Goal: Information Seeking & Learning: Learn about a topic

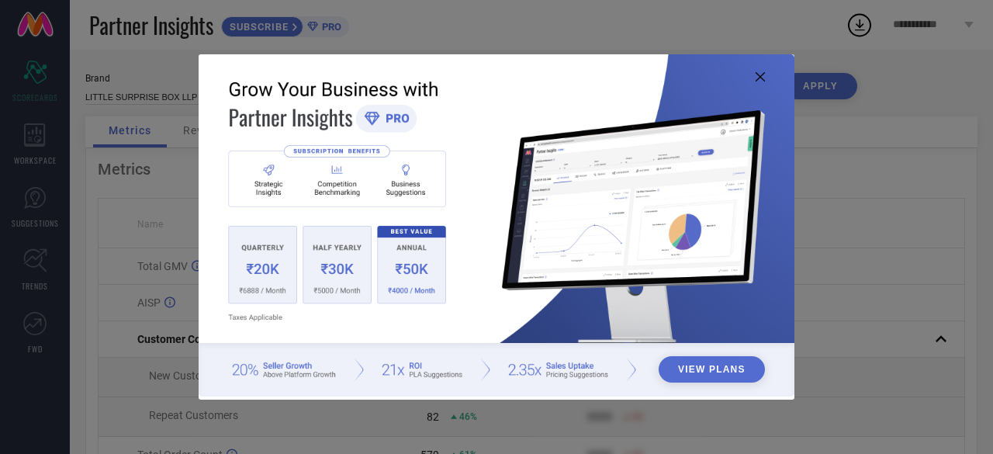
click at [758, 78] on icon at bounding box center [760, 76] width 9 height 9
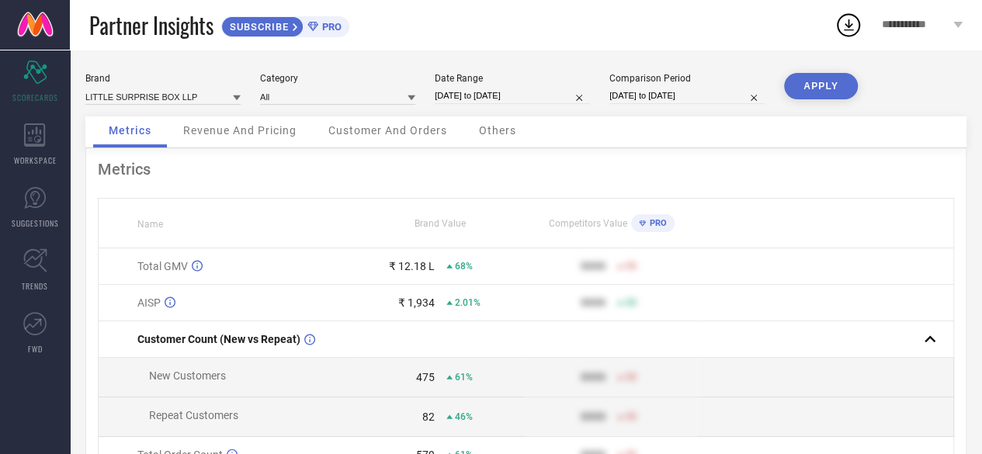
click at [411, 95] on icon at bounding box center [411, 98] width 8 height 8
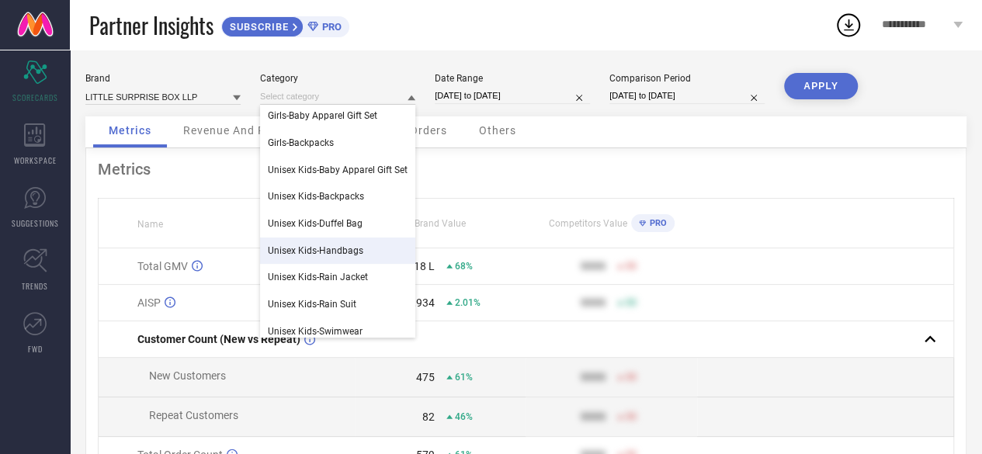
scroll to position [78, 0]
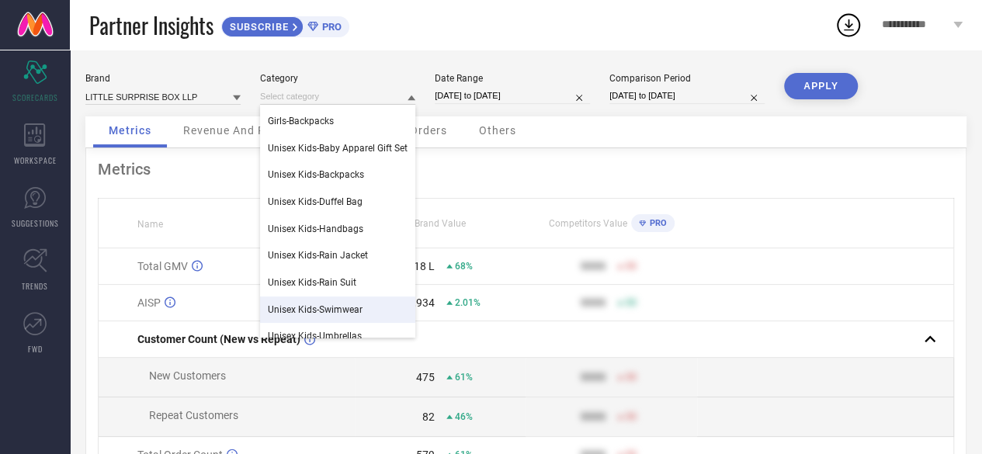
click at [823, 264] on td at bounding box center [825, 266] width 257 height 36
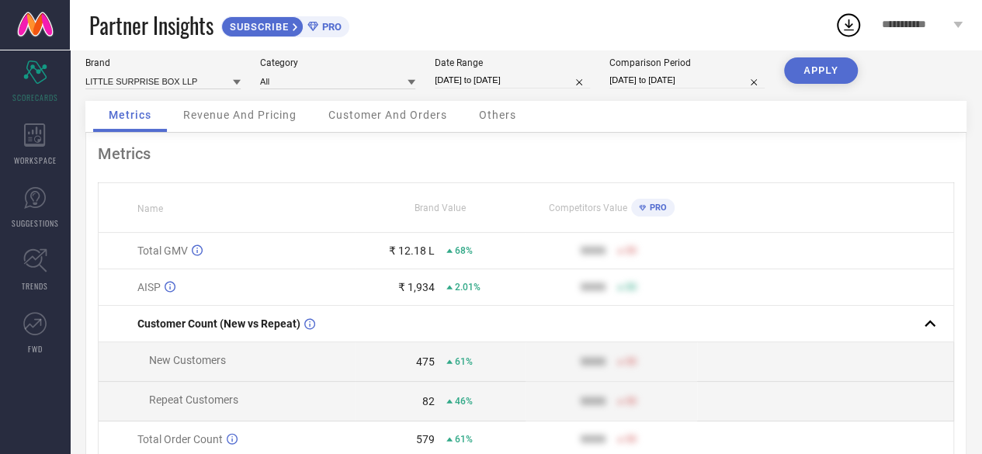
scroll to position [0, 0]
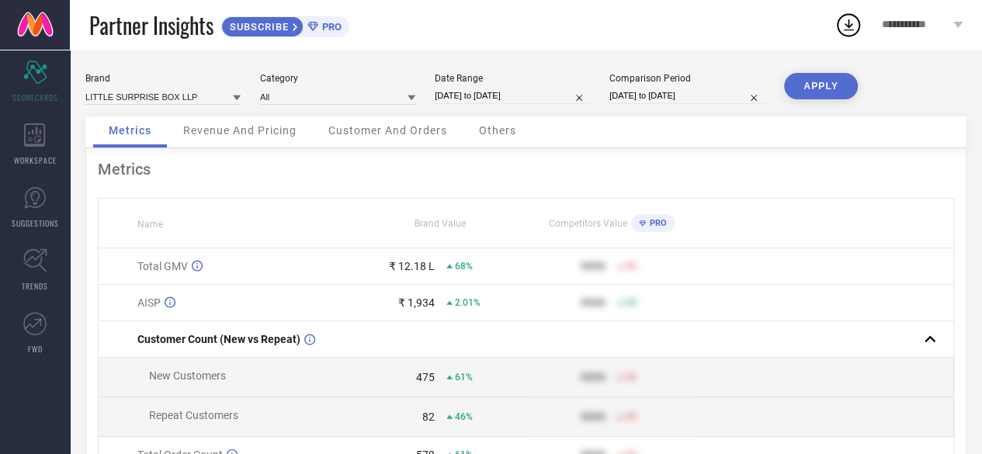
click at [570, 96] on input "[DATE] to [DATE]" at bounding box center [512, 96] width 155 height 16
select select "7"
select select "2025"
select select "8"
select select "2025"
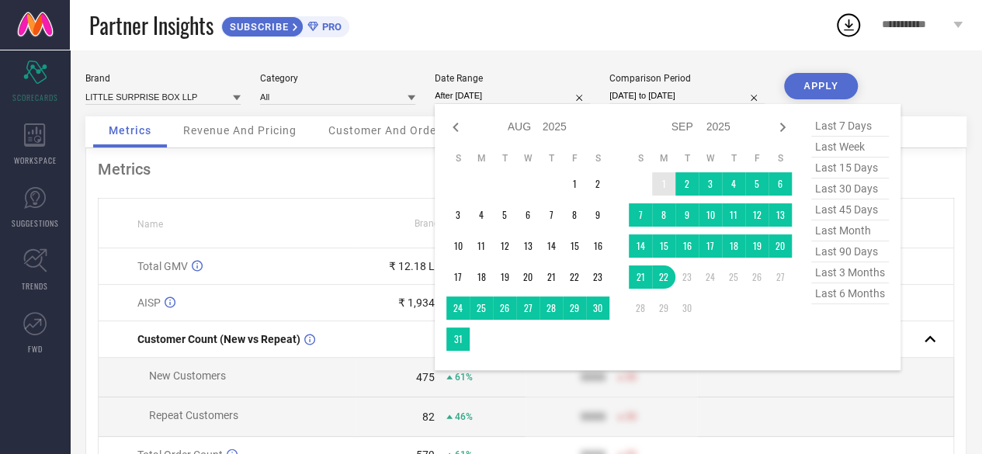
click at [666, 182] on td "1" at bounding box center [663, 183] width 23 height 23
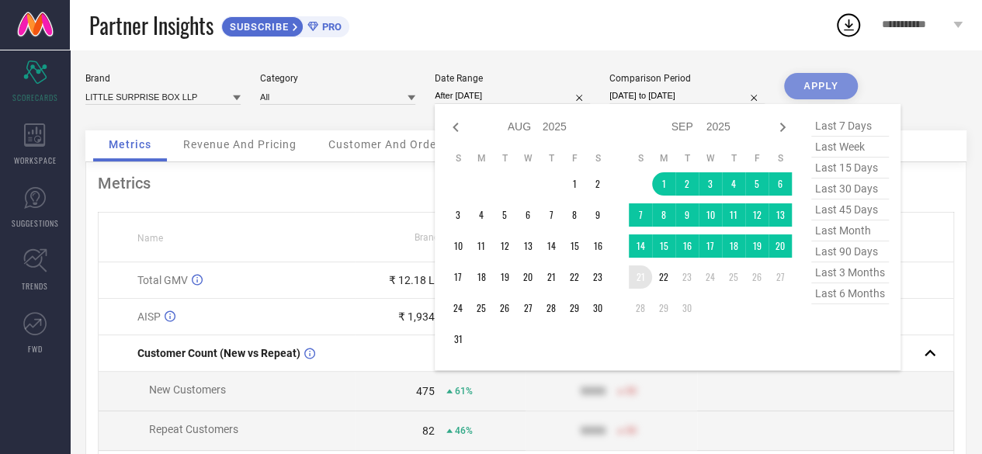
type input "[DATE] to [DATE]"
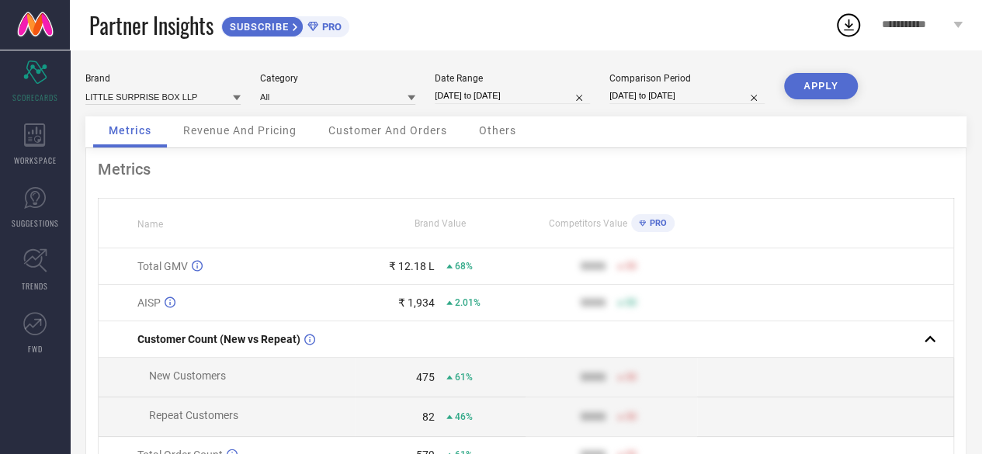
click at [808, 88] on button "APPLY" at bounding box center [821, 86] width 74 height 26
select select "7"
select select "2024"
select select "8"
select select "2024"
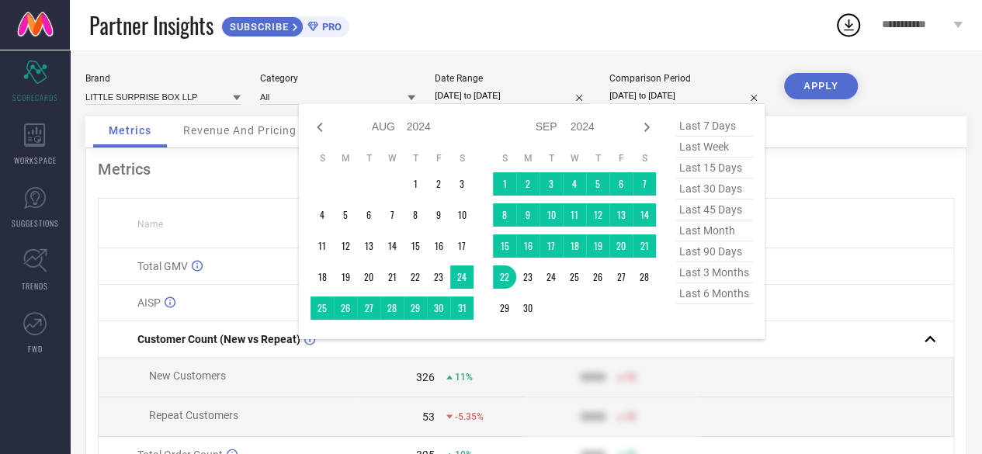
click at [688, 97] on input "[DATE] to [DATE]" at bounding box center [686, 96] width 155 height 16
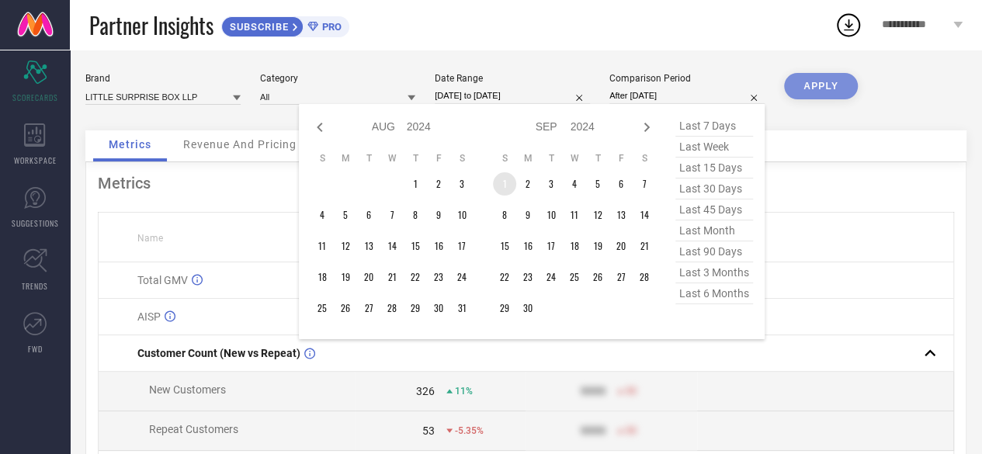
click at [507, 186] on td "1" at bounding box center [504, 183] width 23 height 23
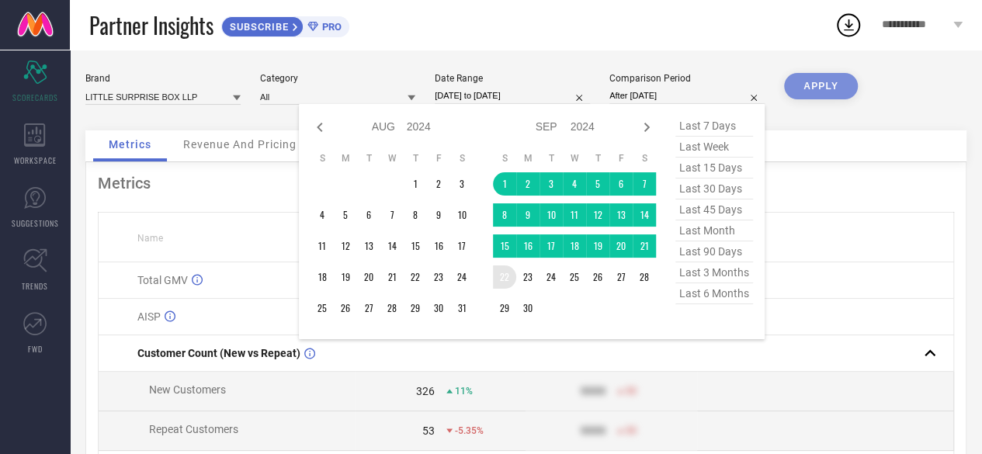
type input "[DATE] to [DATE]"
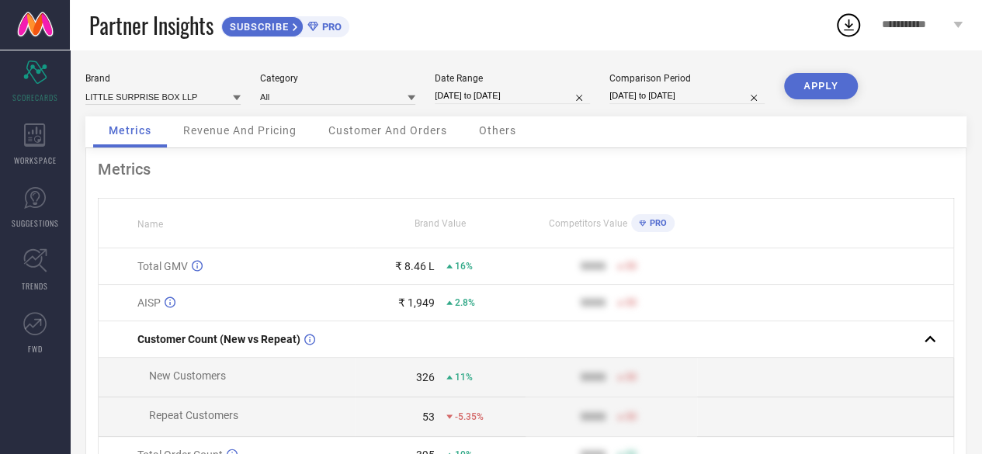
click at [826, 80] on button "APPLY" at bounding box center [821, 86] width 74 height 26
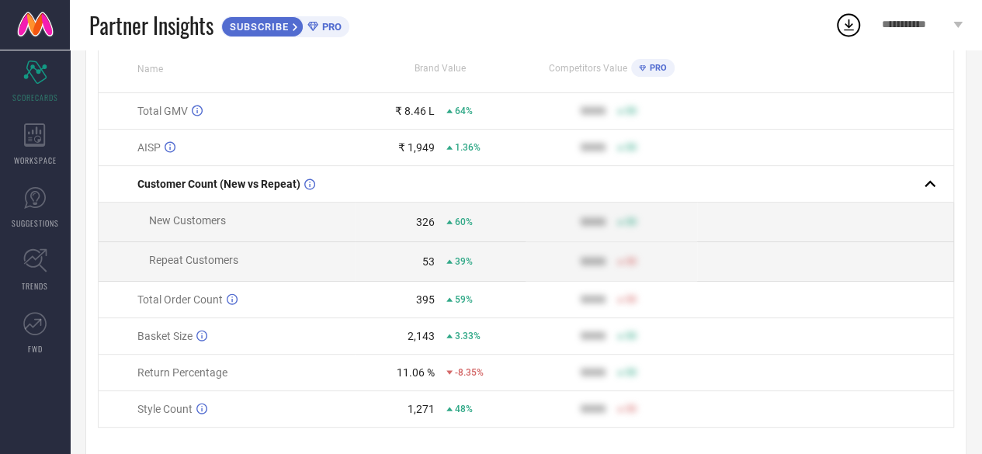
scroll to position [195, 0]
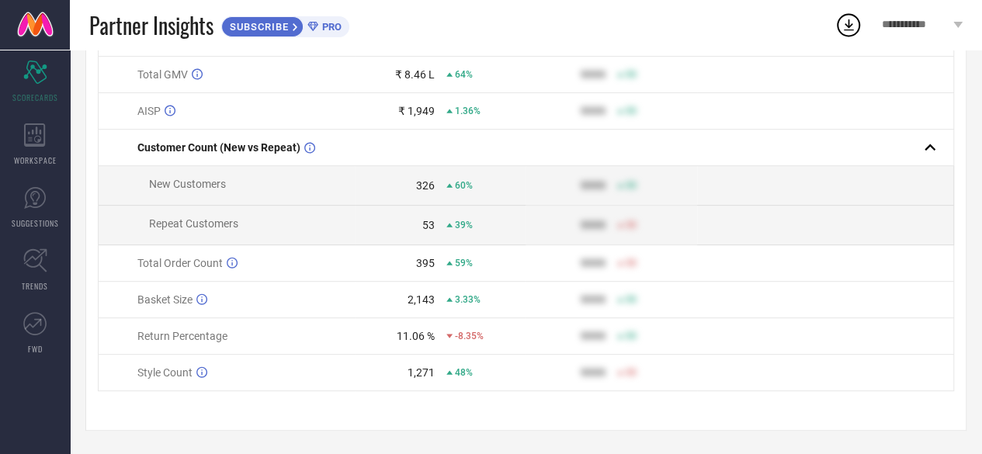
click at [845, 29] on icon at bounding box center [848, 25] width 28 height 28
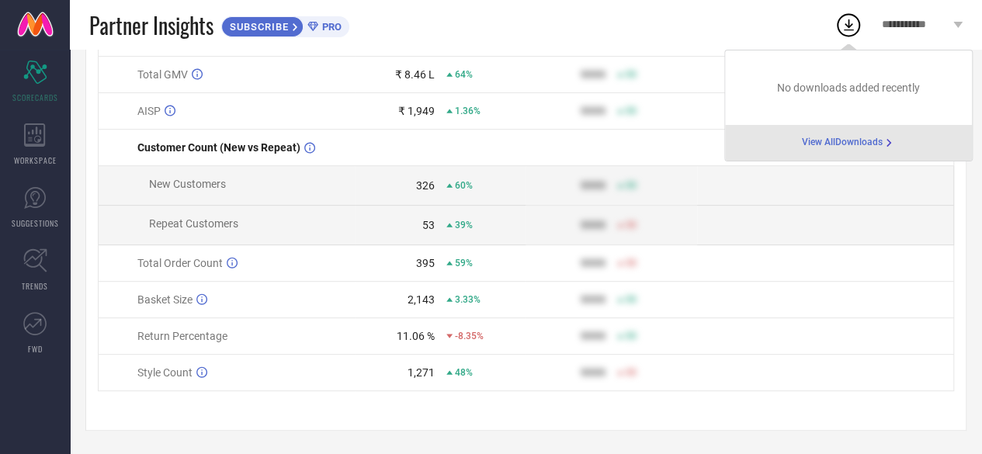
click at [855, 143] on span "View All Downloads" at bounding box center [842, 143] width 81 height 12
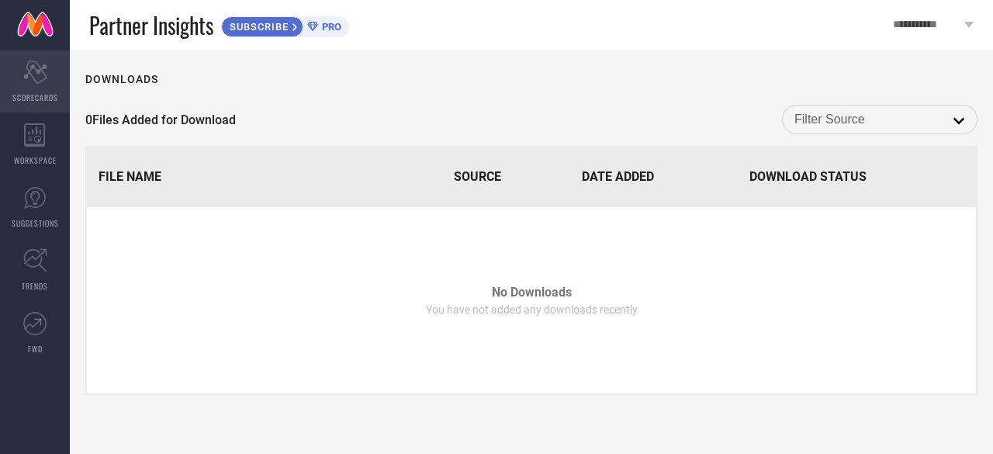
click at [35, 85] on div "Scorecard SCORECARDS" at bounding box center [35, 81] width 70 height 62
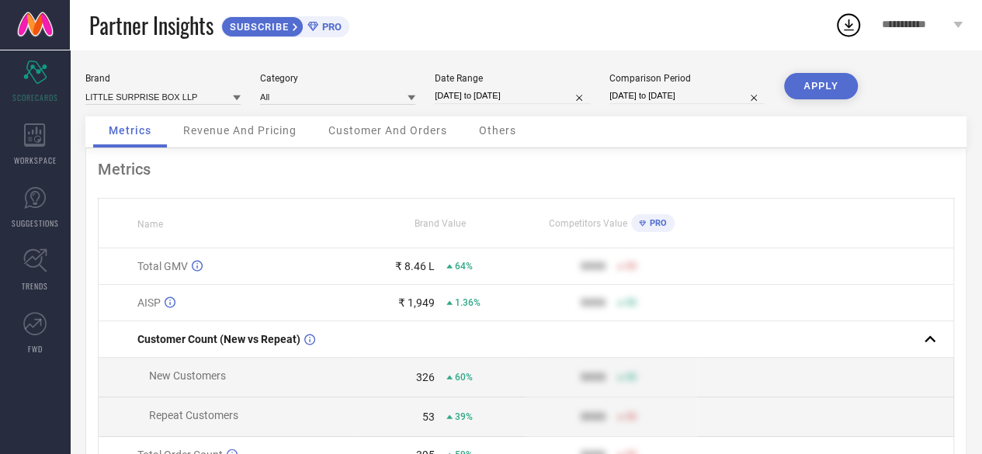
click at [263, 133] on span "Revenue And Pricing" at bounding box center [239, 130] width 113 height 12
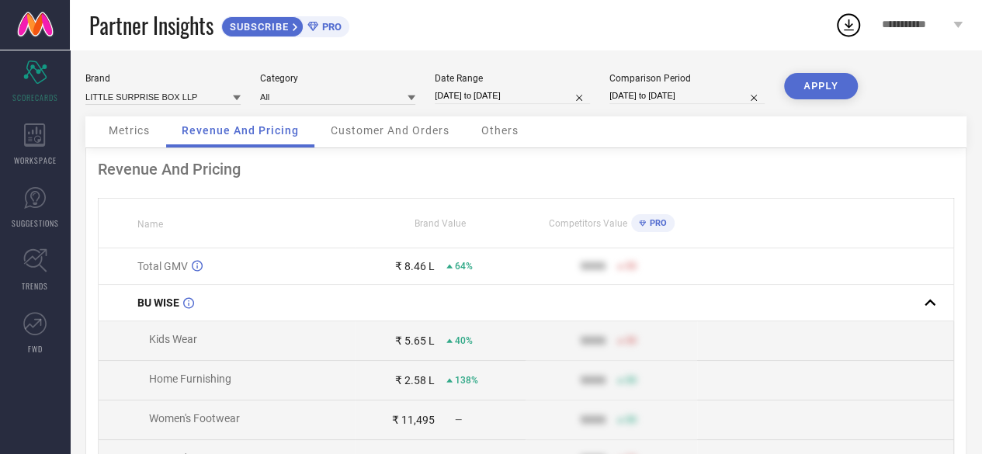
click at [398, 130] on span "Customer And Orders" at bounding box center [390, 130] width 119 height 12
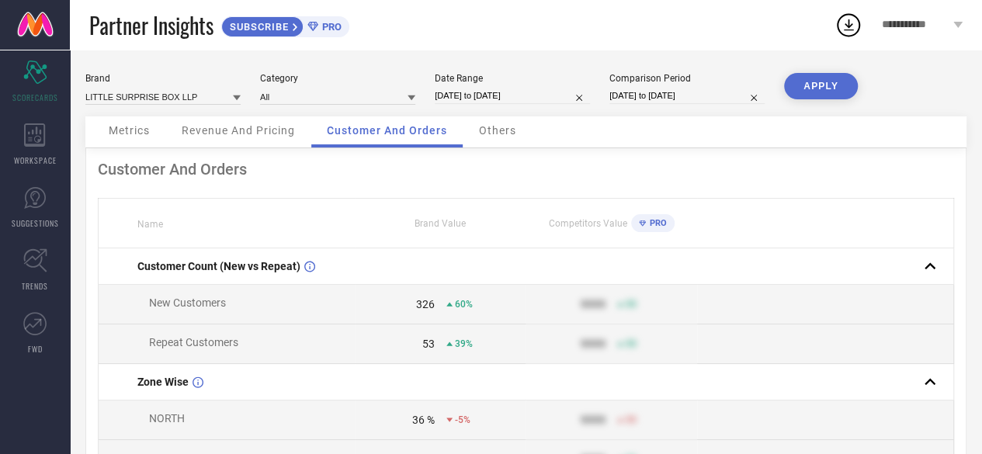
click at [491, 134] on span "Others" at bounding box center [497, 130] width 37 height 12
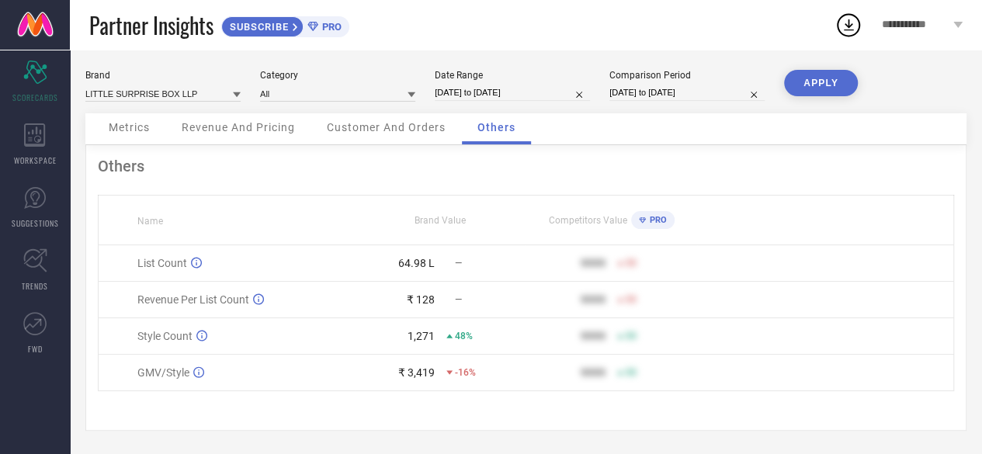
scroll to position [5, 0]
click at [42, 218] on span "SUGGESTIONS" at bounding box center [35, 223] width 47 height 12
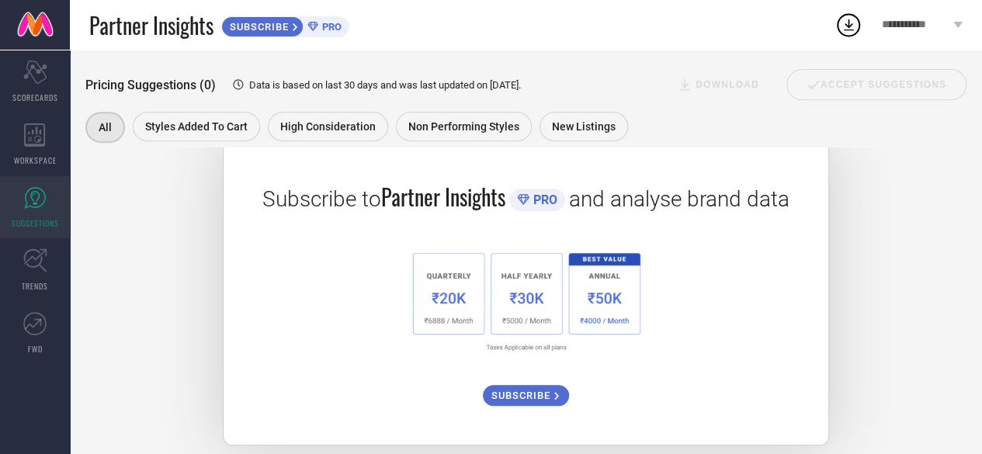
scroll to position [288, 0]
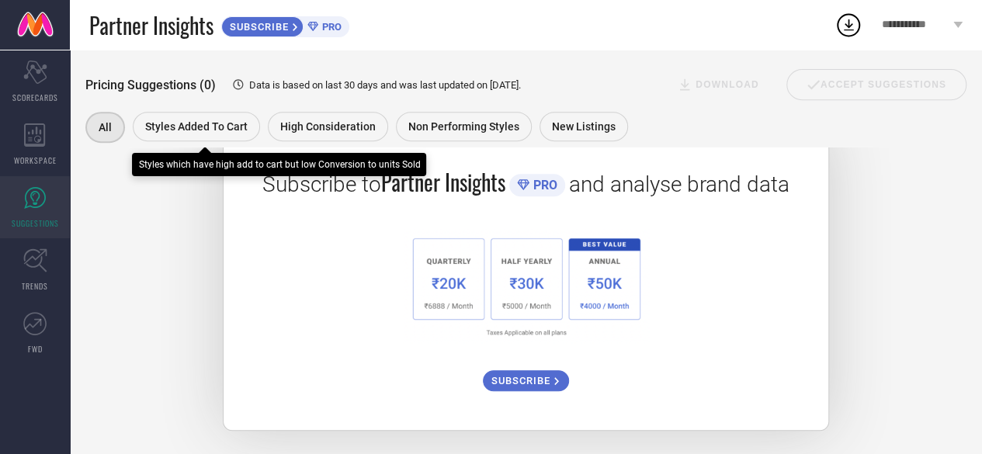
click at [211, 112] on div "Styles Added To Cart" at bounding box center [196, 126] width 127 height 29
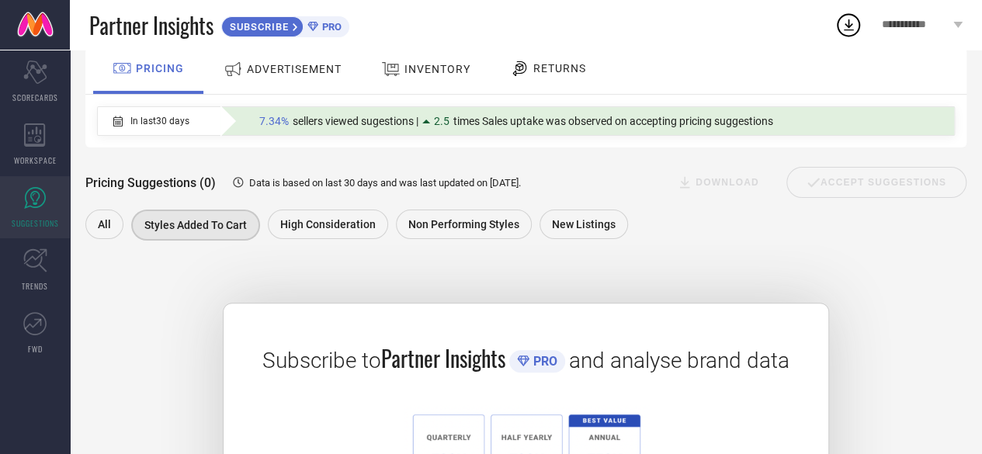
scroll to position [155, 0]
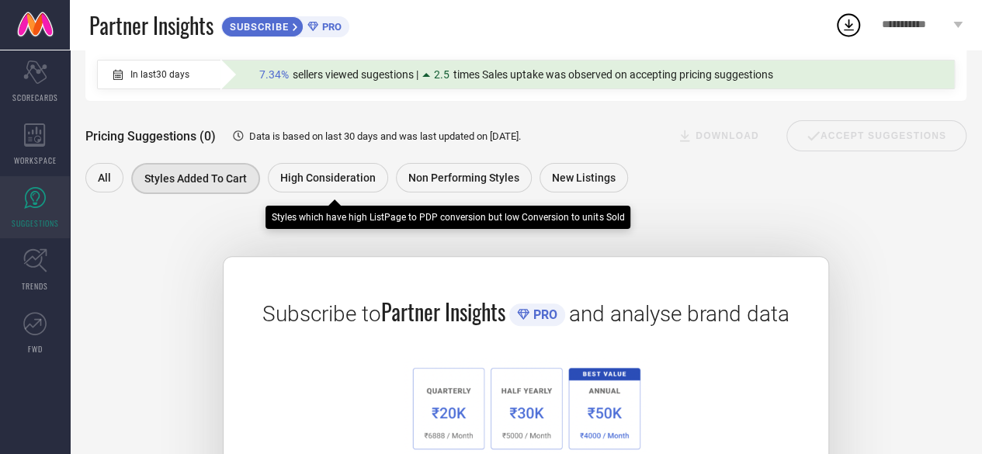
click at [327, 181] on span "High Consideration" at bounding box center [327, 178] width 95 height 12
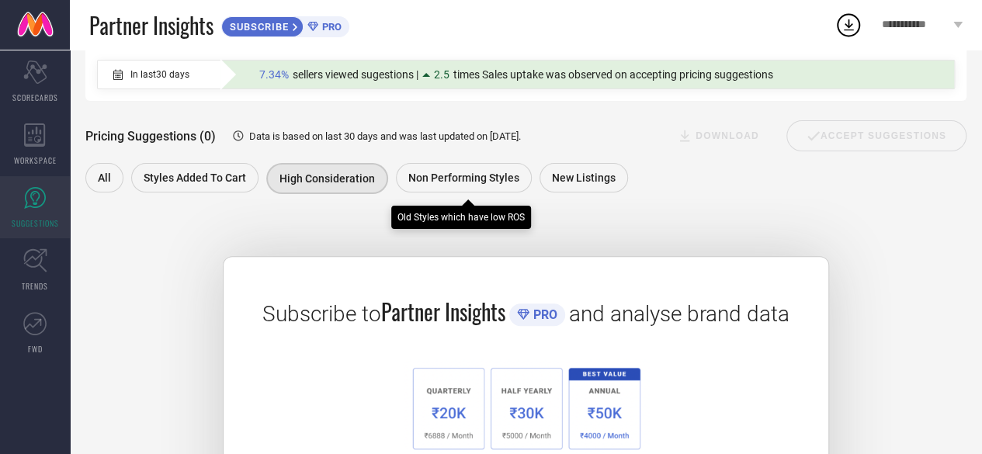
click at [474, 182] on span "Non Performing Styles" at bounding box center [463, 178] width 111 height 12
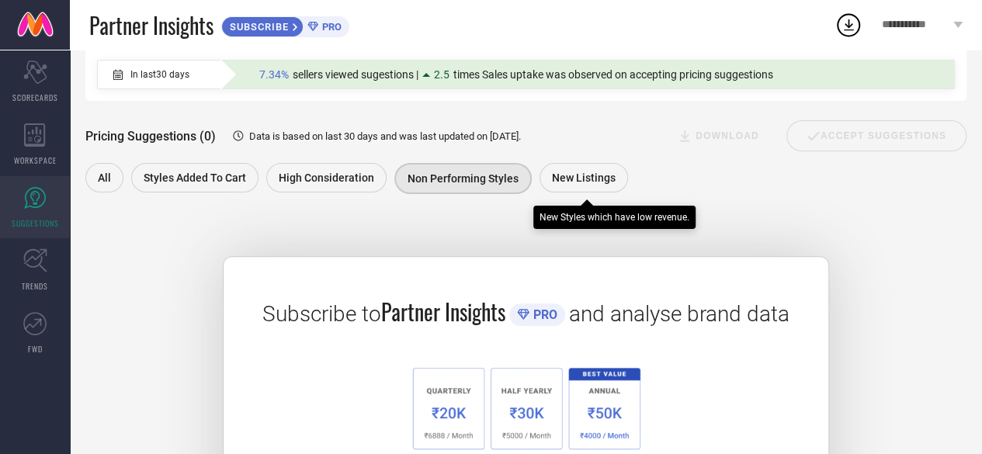
click at [570, 178] on span "New Listings" at bounding box center [584, 178] width 64 height 12
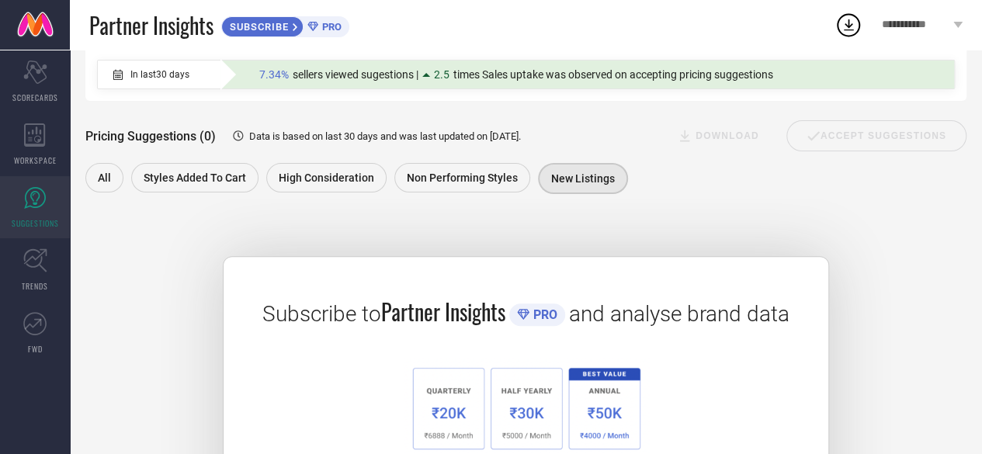
scroll to position [78, 0]
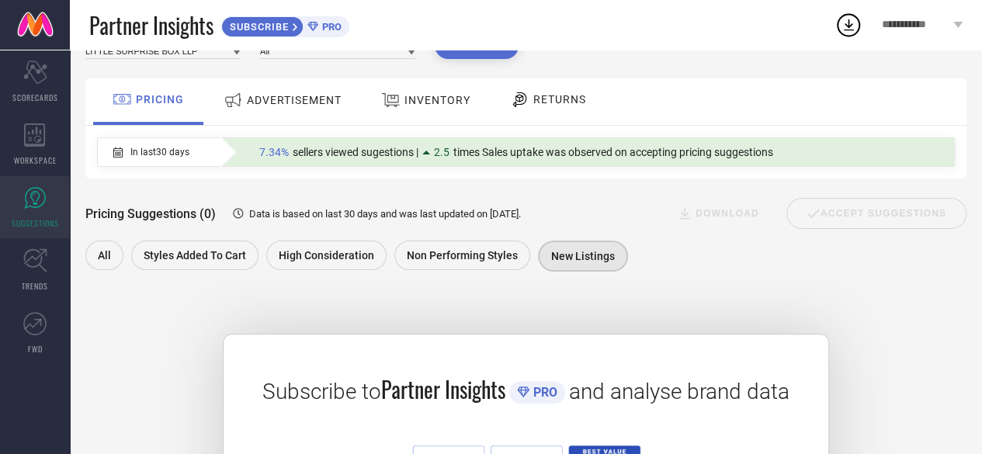
click at [307, 94] on div "ADVERTISEMENT" at bounding box center [283, 100] width 126 height 28
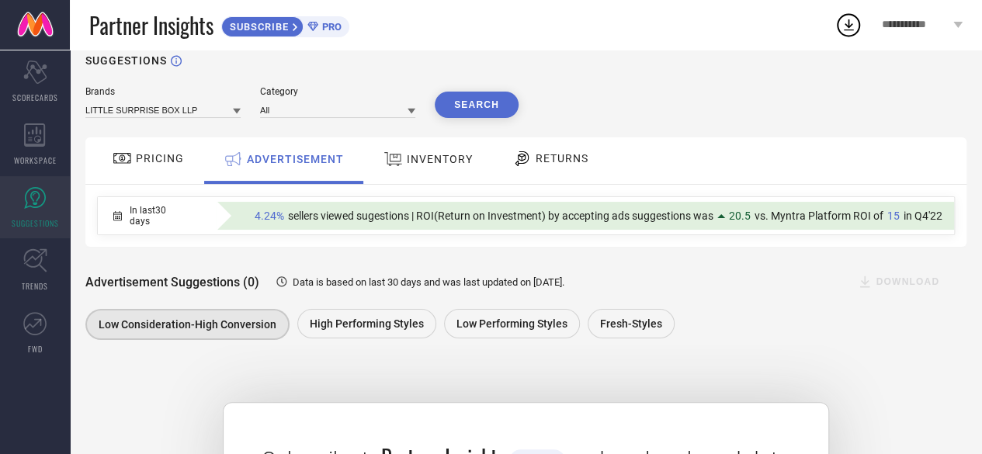
scroll to position [0, 0]
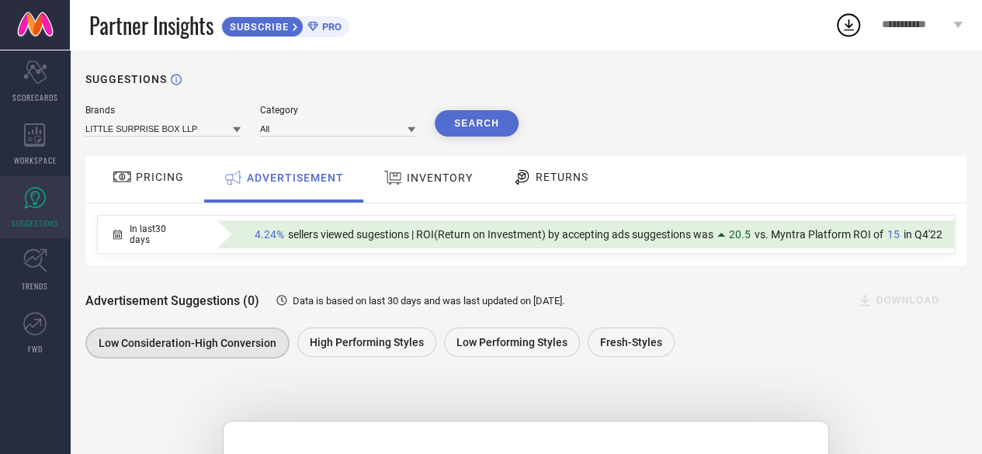
click at [442, 178] on span "INVENTORY" at bounding box center [440, 178] width 66 height 12
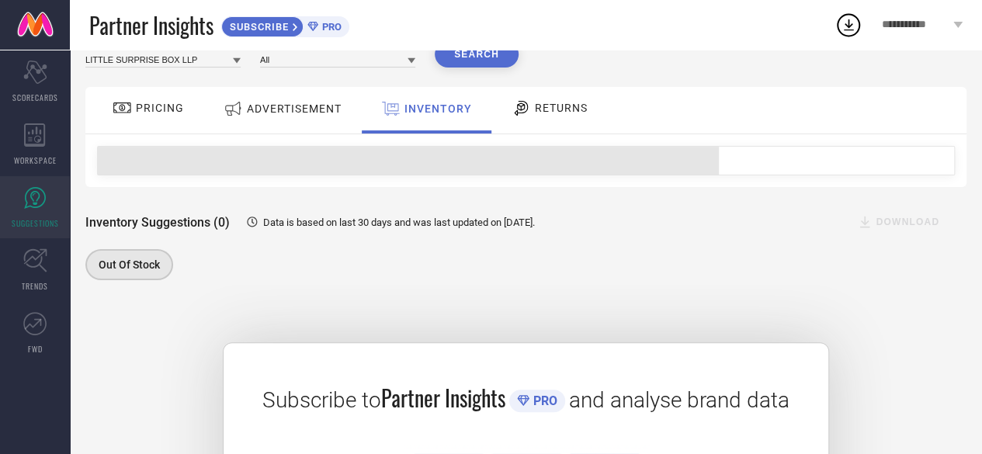
scroll to position [155, 0]
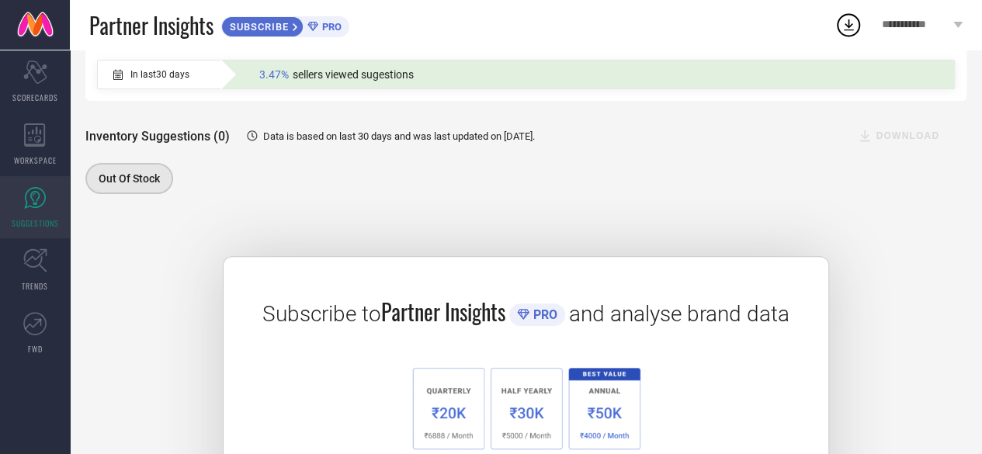
click at [382, 137] on span "Data is based on last 30 days and was last updated on [DATE] ." at bounding box center [399, 136] width 272 height 12
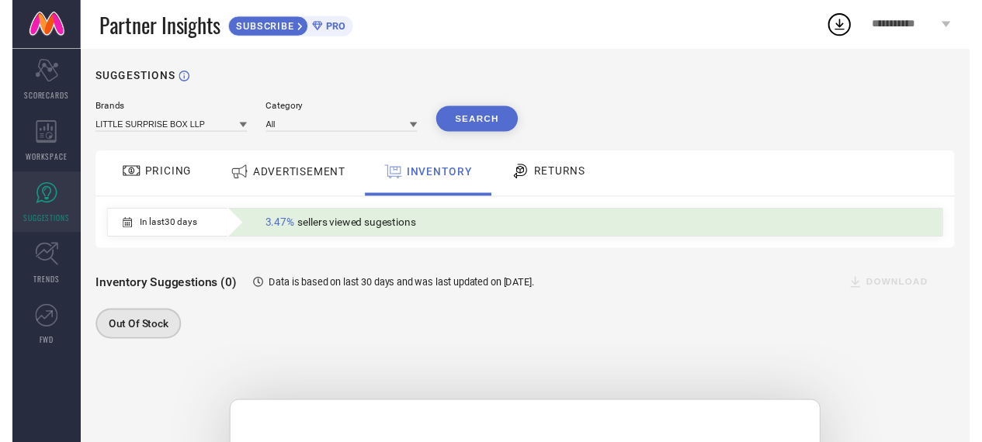
scroll to position [0, 0]
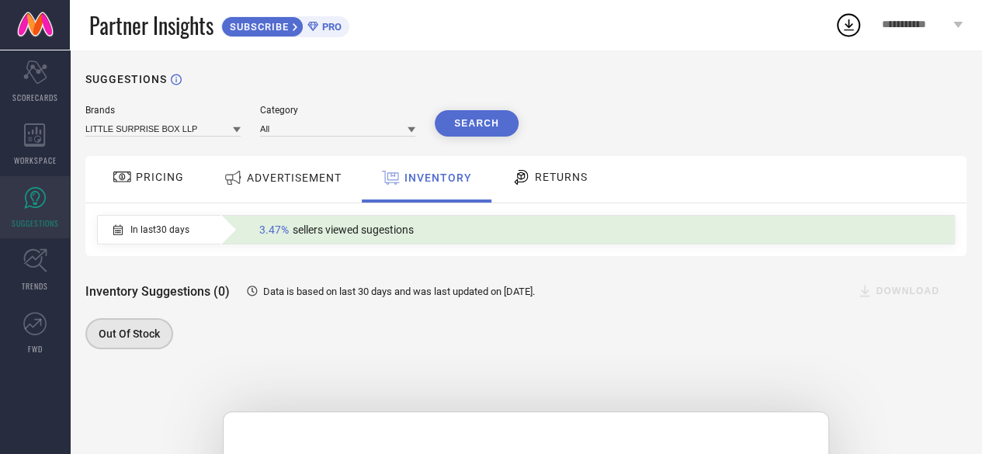
click at [562, 185] on div "RETURNS" at bounding box center [550, 177] width 84 height 26
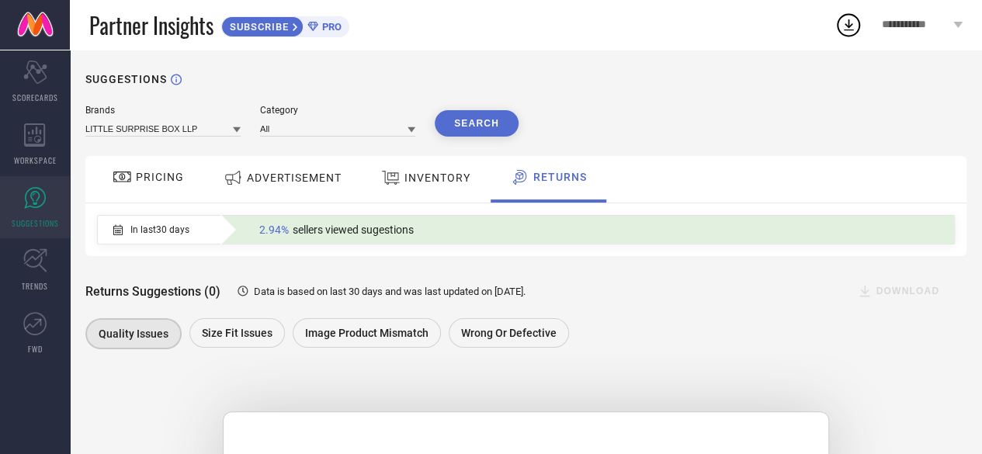
click at [171, 183] on span "PRICING" at bounding box center [160, 177] width 48 height 12
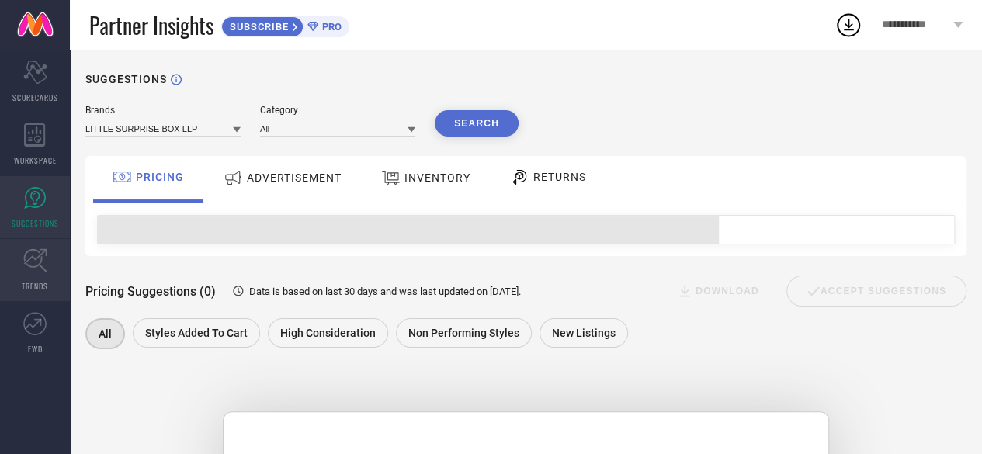
click at [36, 267] on icon at bounding box center [35, 260] width 24 height 24
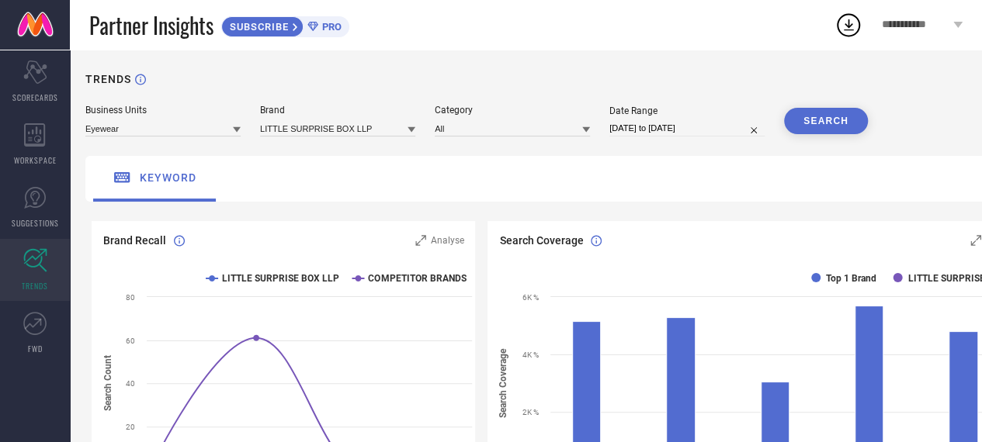
click at [236, 133] on icon at bounding box center [237, 130] width 8 height 8
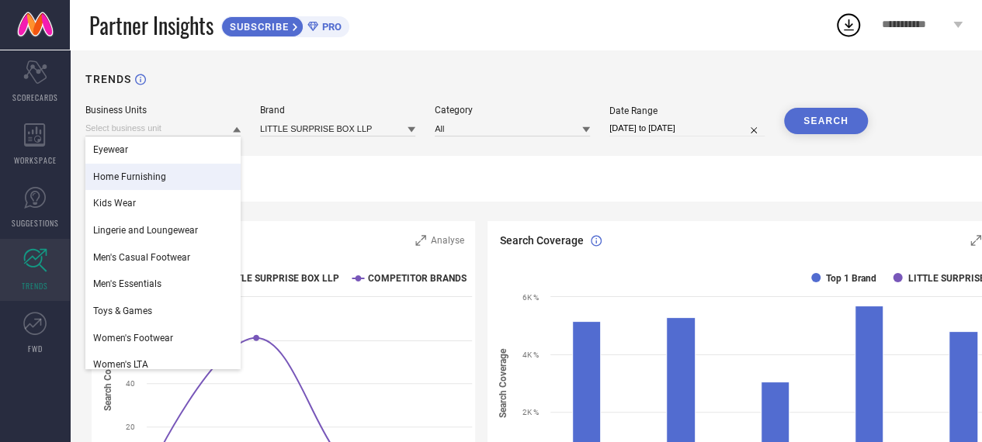
click at [151, 182] on span "Home Furnishing" at bounding box center [129, 177] width 73 height 11
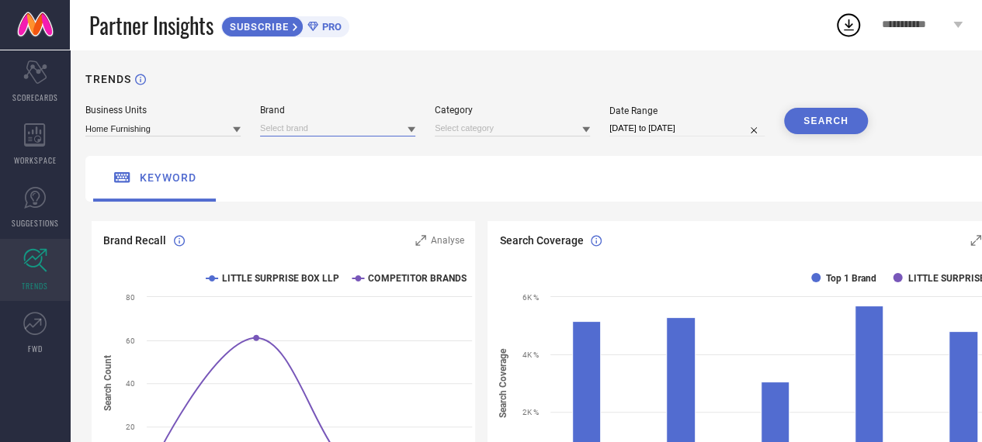
click at [383, 123] on input at bounding box center [337, 128] width 155 height 16
click at [378, 149] on span "LITTLE SURPRISE BOX LLP" at bounding box center [323, 149] width 110 height 11
click at [514, 131] on input at bounding box center [512, 128] width 155 height 16
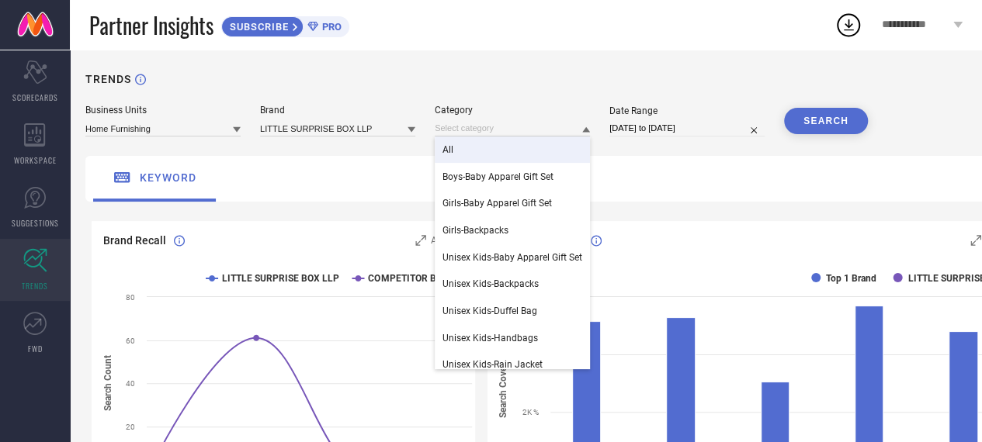
click at [497, 147] on div "All" at bounding box center [512, 150] width 155 height 26
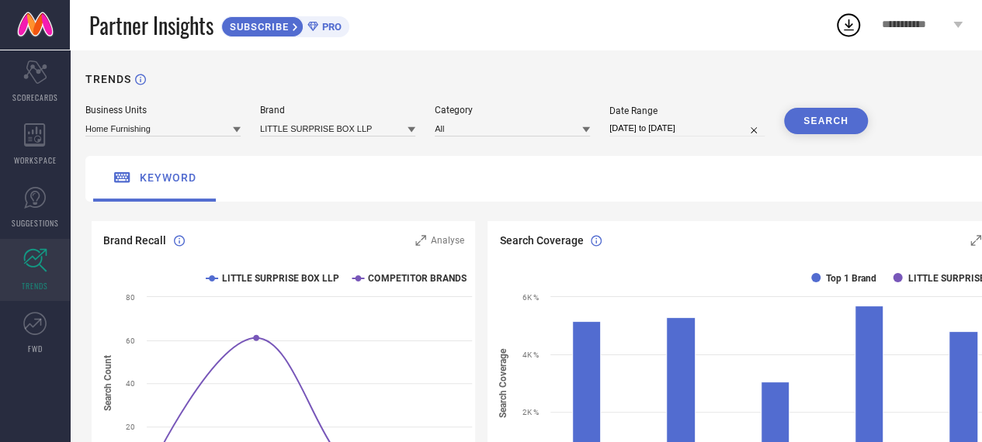
click at [677, 131] on input "[DATE] to [DATE]" at bounding box center [686, 128] width 155 height 16
select select "7"
select select "2025"
select select "8"
select select "2025"
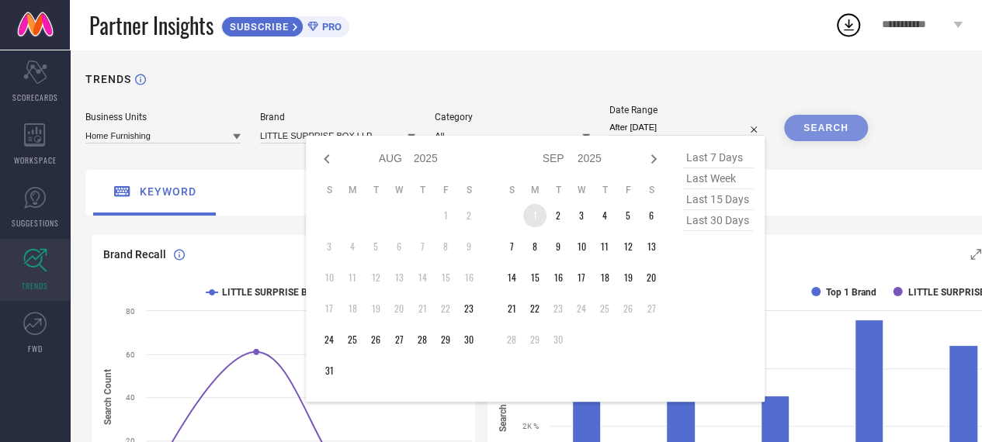
click at [539, 213] on td "1" at bounding box center [534, 215] width 23 height 23
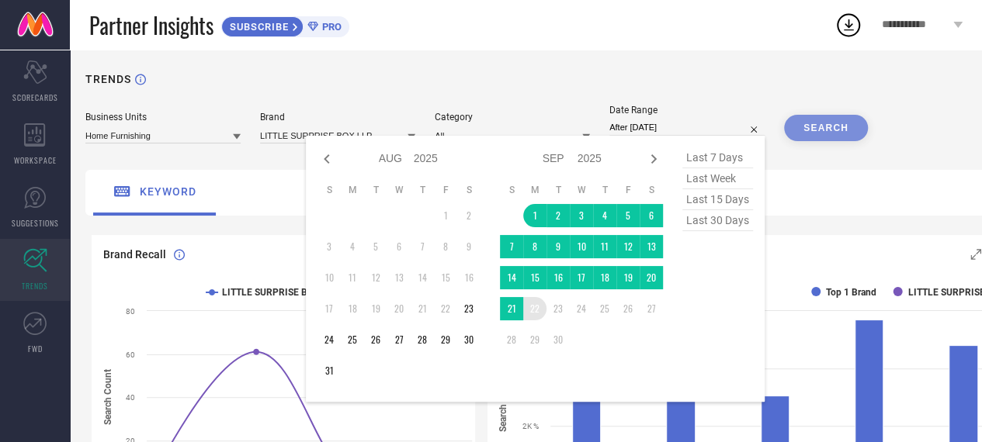
type input "[DATE] to [DATE]"
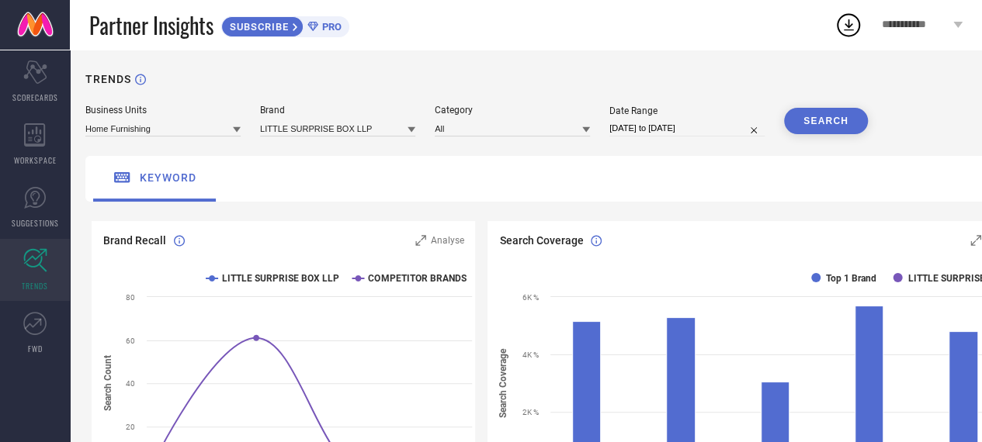
click at [839, 127] on button "SEARCH" at bounding box center [826, 121] width 84 height 26
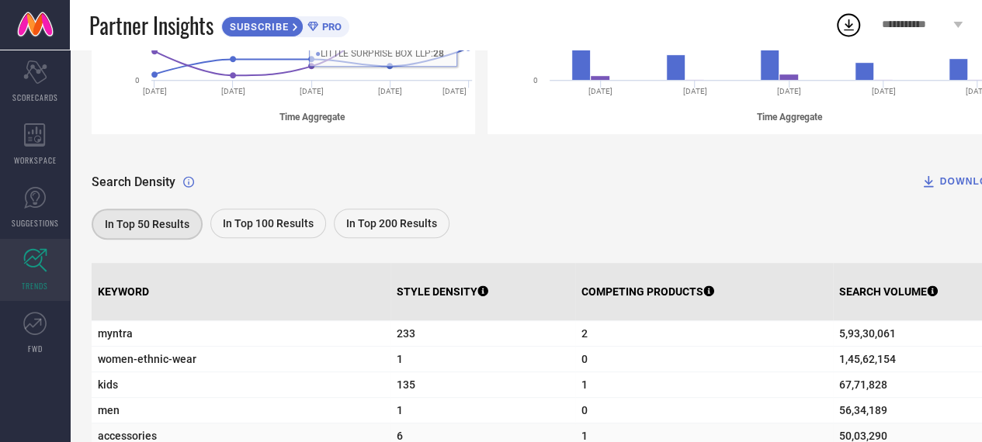
scroll to position [466, 0]
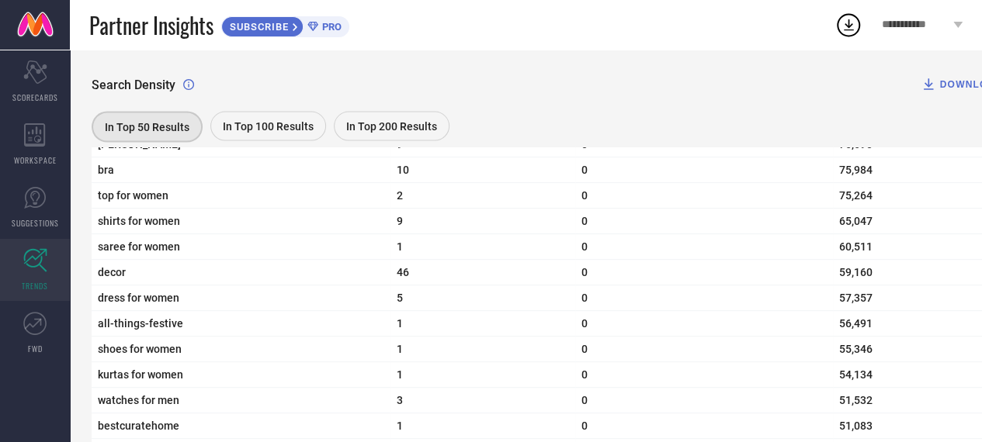
click at [270, 123] on span "In Top 100 Results" at bounding box center [268, 126] width 91 height 12
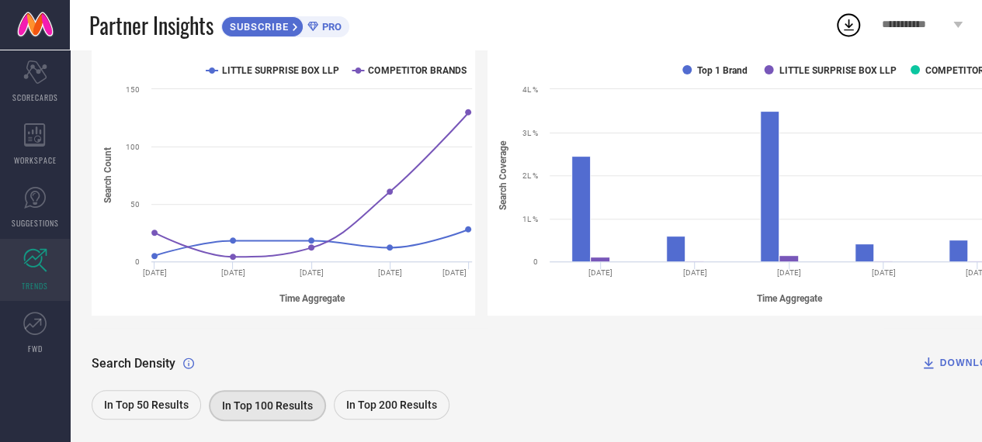
scroll to position [81, 0]
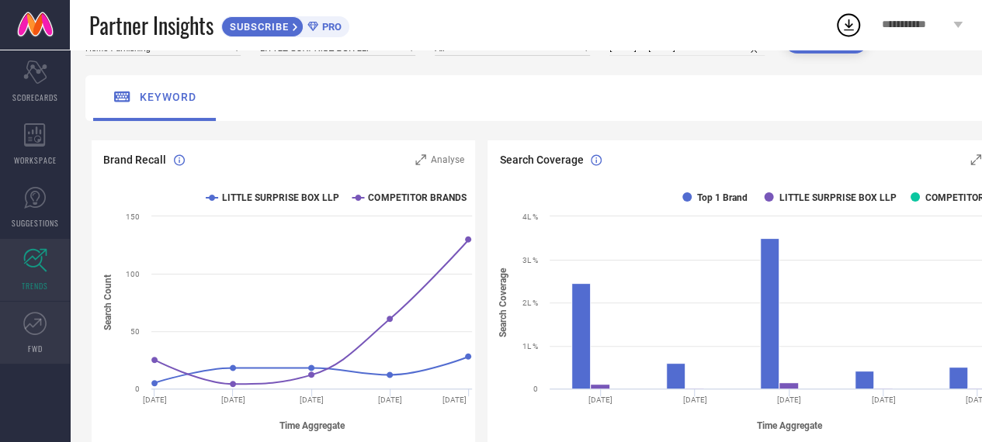
click at [31, 326] on icon at bounding box center [33, 323] width 17 height 11
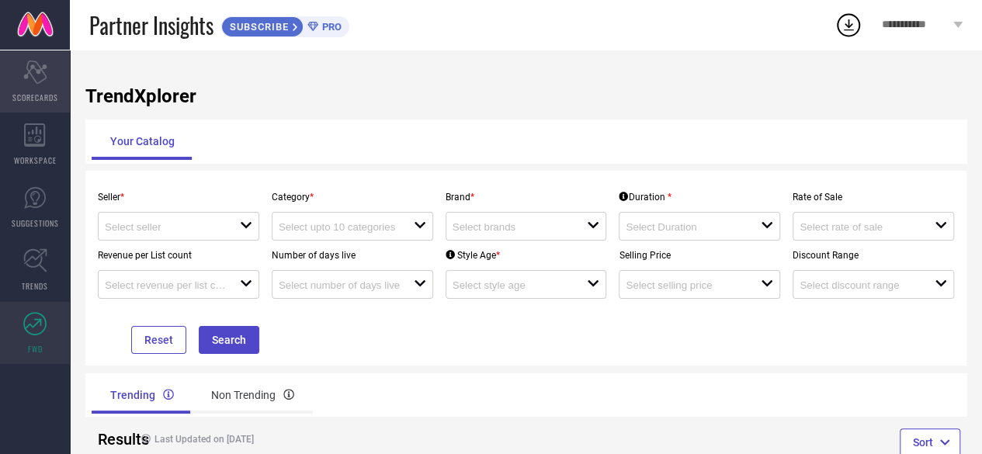
click at [41, 77] on icon "Scorecard" at bounding box center [35, 72] width 24 height 23
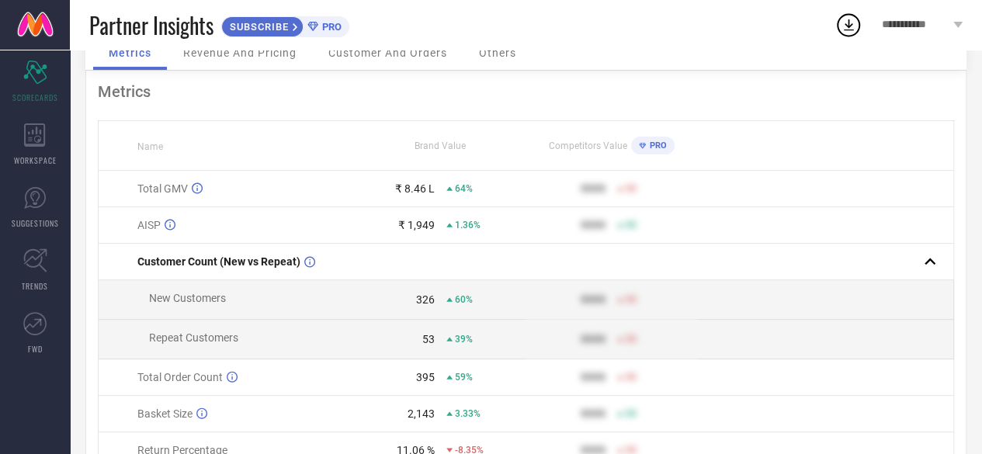
scroll to position [195, 0]
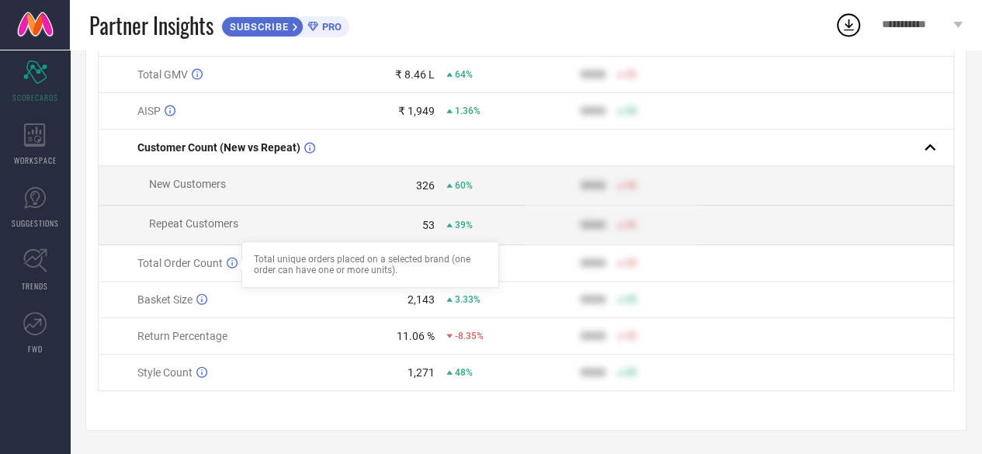
click at [230, 259] on icon at bounding box center [232, 263] width 11 height 12
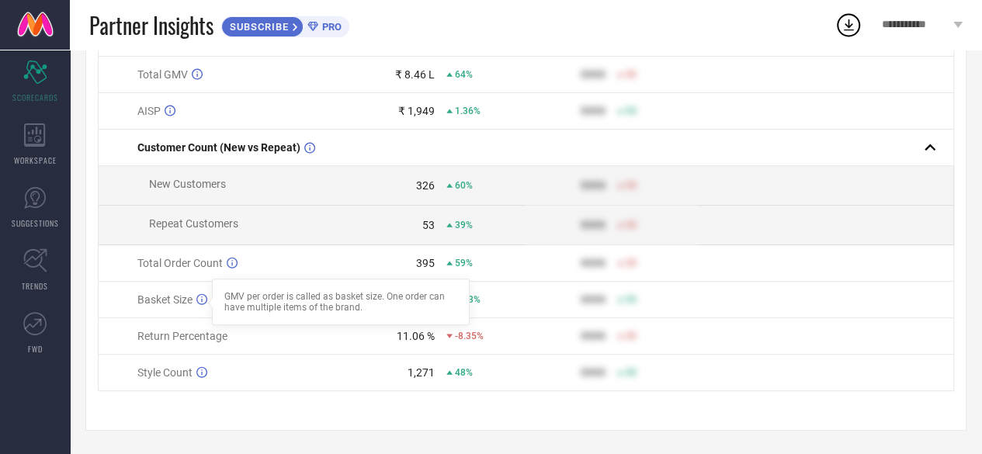
click at [203, 300] on icon at bounding box center [201, 299] width 11 height 12
click at [461, 262] on span "59%" at bounding box center [464, 263] width 18 height 11
click at [452, 297] on div "3.33%" at bounding box center [463, 299] width 34 height 11
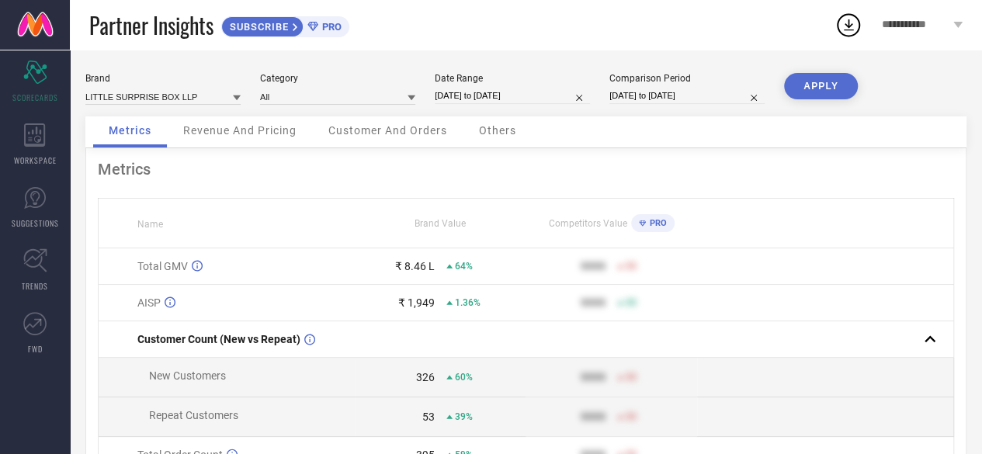
click at [224, 133] on span "Revenue And Pricing" at bounding box center [239, 130] width 113 height 12
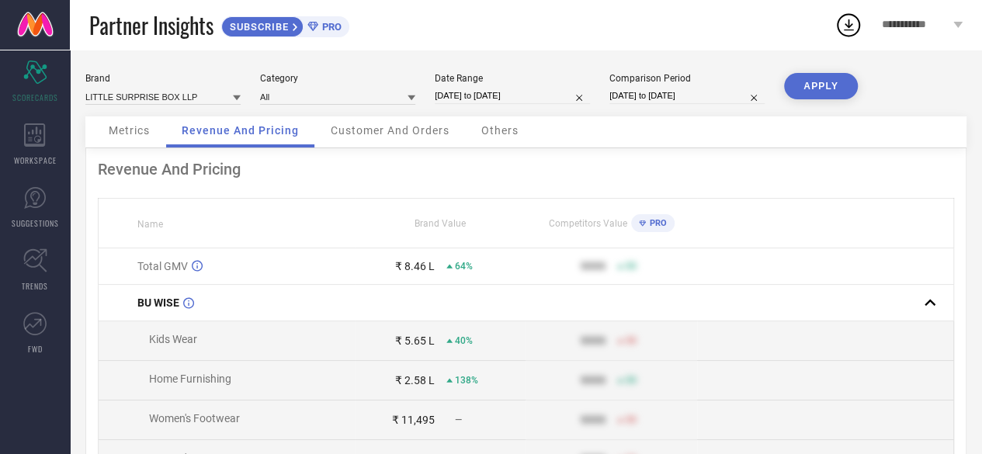
click at [942, 23] on span "**********" at bounding box center [916, 25] width 68 height 13
click at [663, 33] on div "Partner Insights SUBSCRIBE PRO" at bounding box center [461, 25] width 745 height 50
click at [33, 208] on icon at bounding box center [34, 197] width 23 height 23
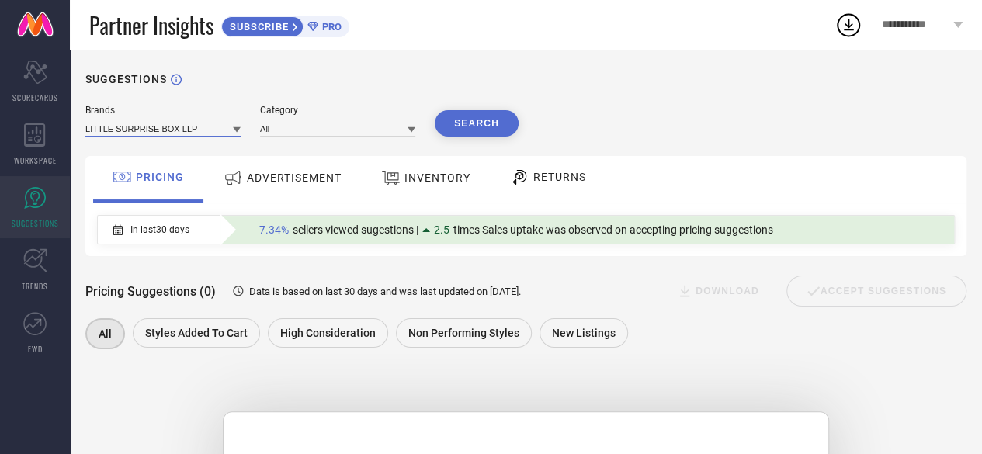
click at [149, 123] on input at bounding box center [162, 128] width 155 height 16
click at [310, 130] on input at bounding box center [337, 128] width 155 height 16
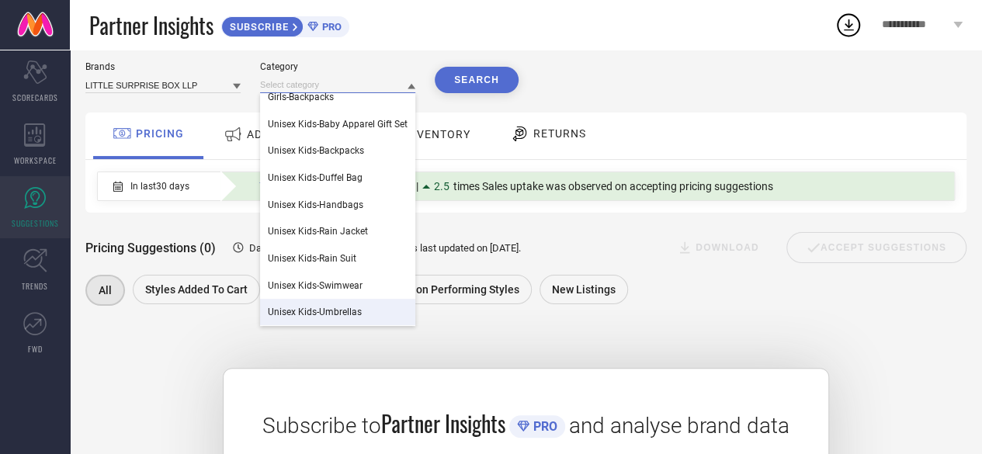
scroll to position [78, 0]
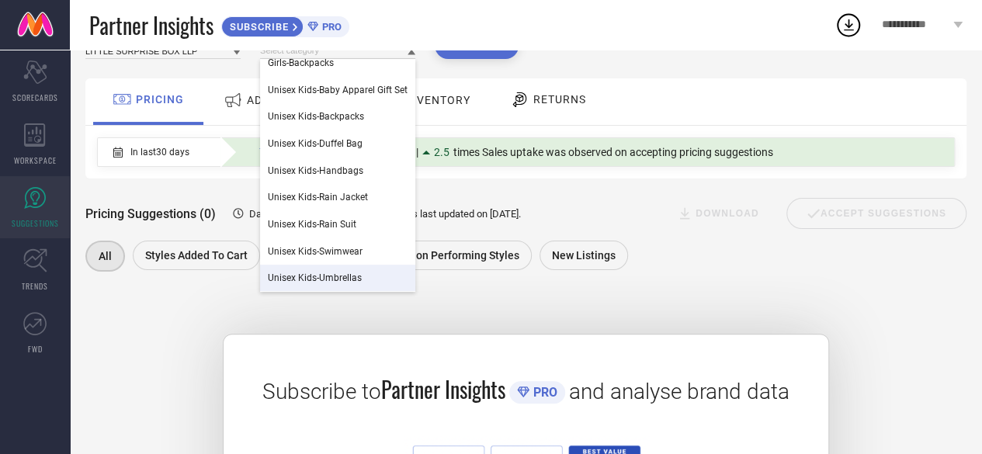
click at [349, 276] on span "Unisex Kids-Umbrellas" at bounding box center [315, 277] width 94 height 11
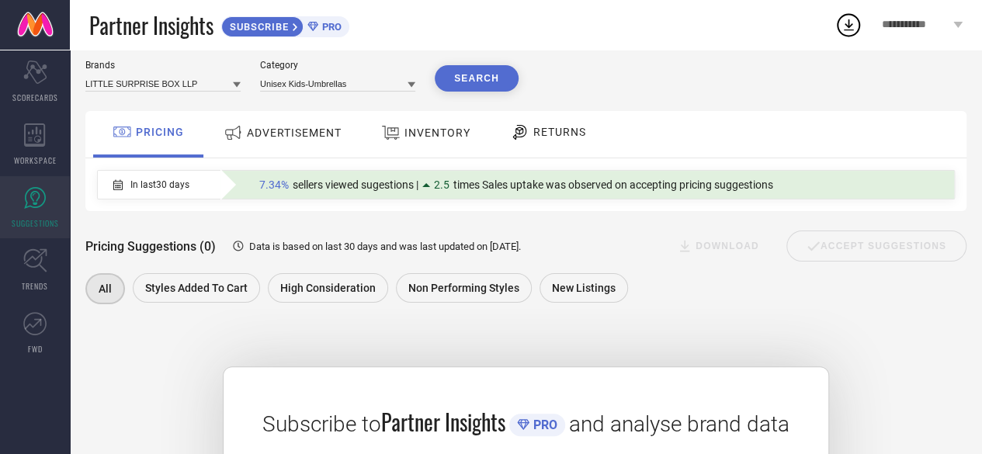
scroll to position [0, 0]
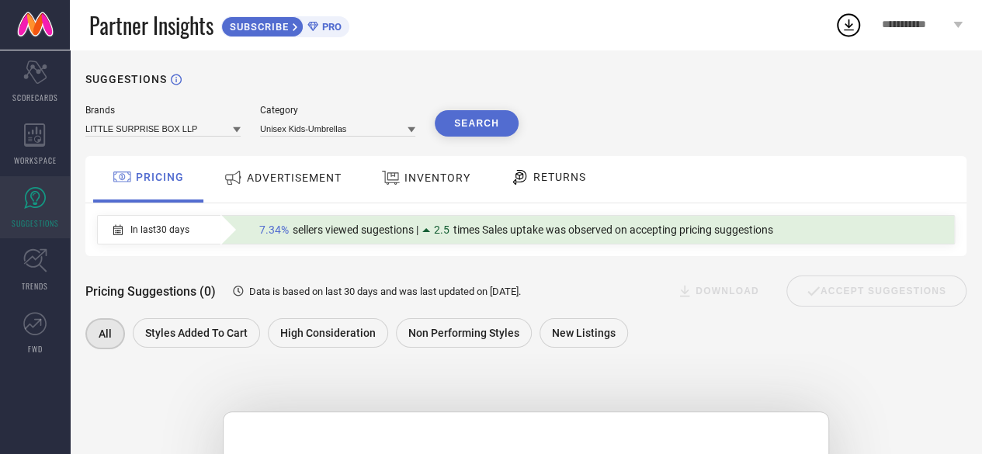
click at [484, 126] on button "Search" at bounding box center [477, 123] width 84 height 26
click at [26, 28] on link at bounding box center [35, 25] width 70 height 50
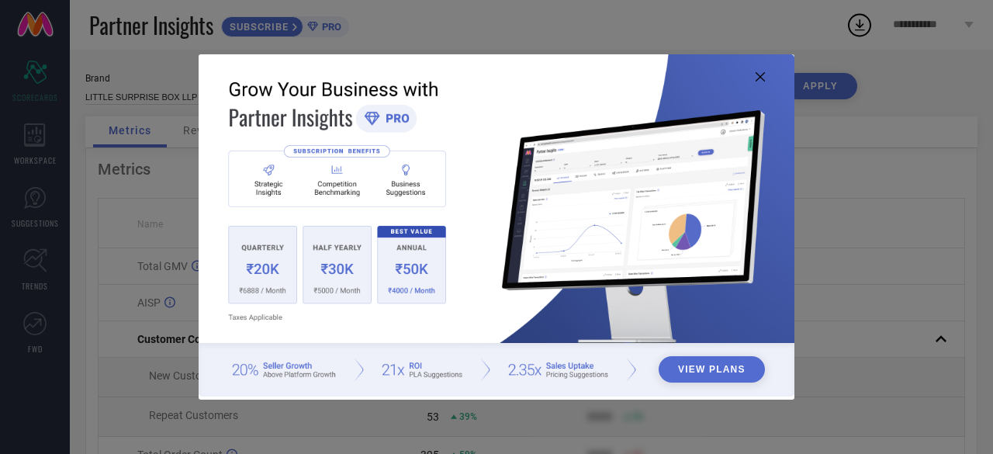
click at [768, 72] on img at bounding box center [497, 225] width 596 height 343
click at [758, 78] on icon at bounding box center [760, 76] width 9 height 9
